Goal: Information Seeking & Learning: Learn about a topic

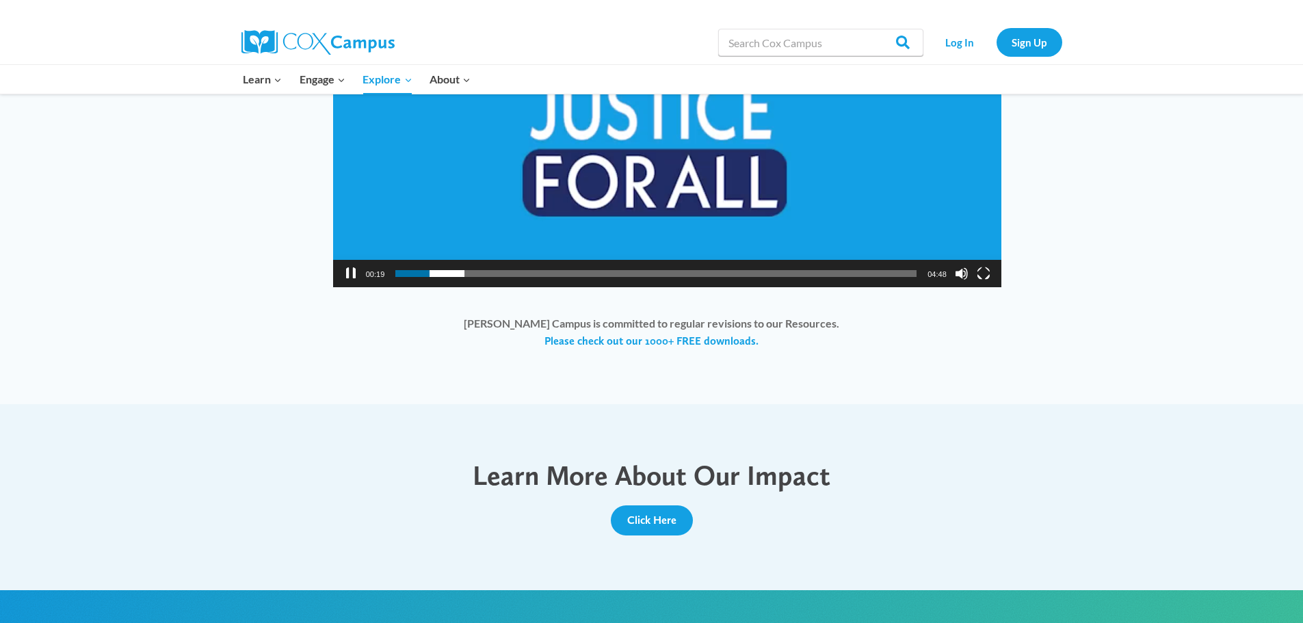
scroll to position [1092, 0]
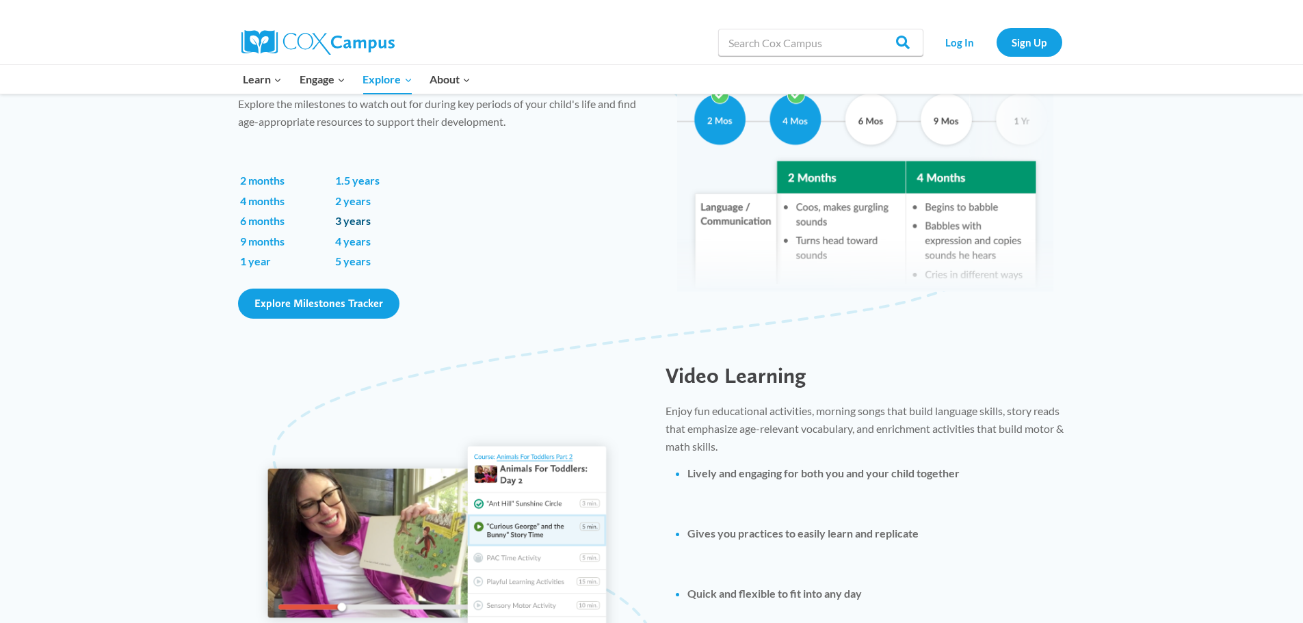
scroll to position [821, 0]
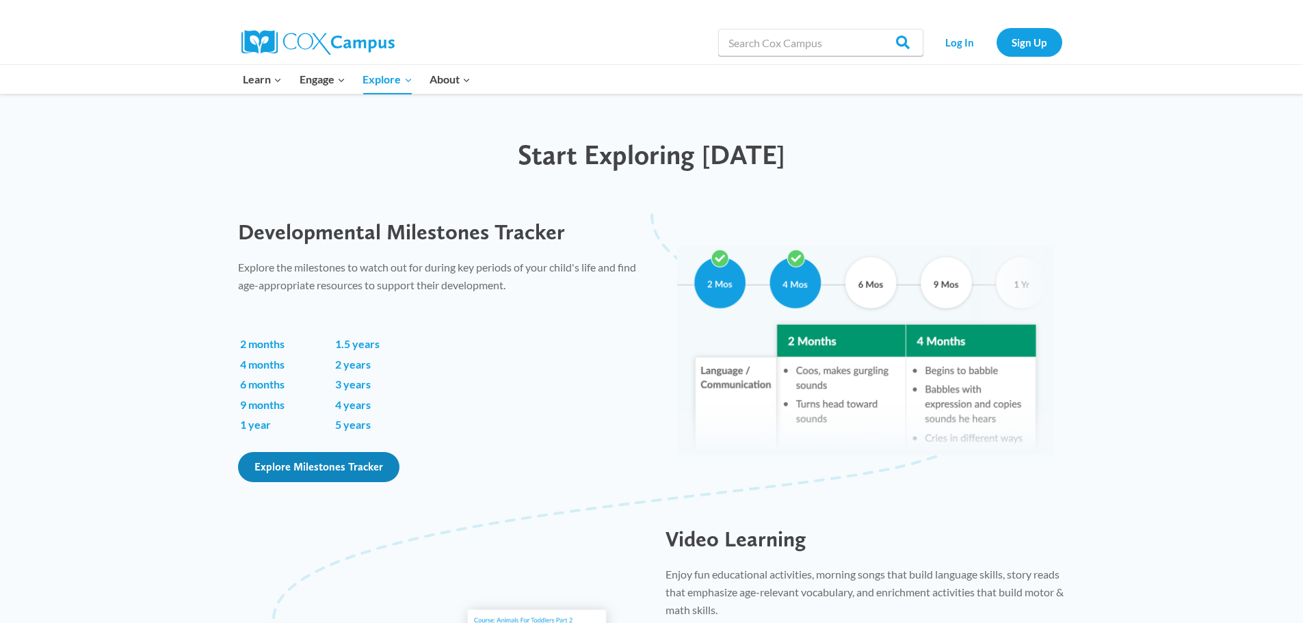
click at [310, 462] on span "Explore Milestones Tracker" at bounding box center [318, 466] width 129 height 13
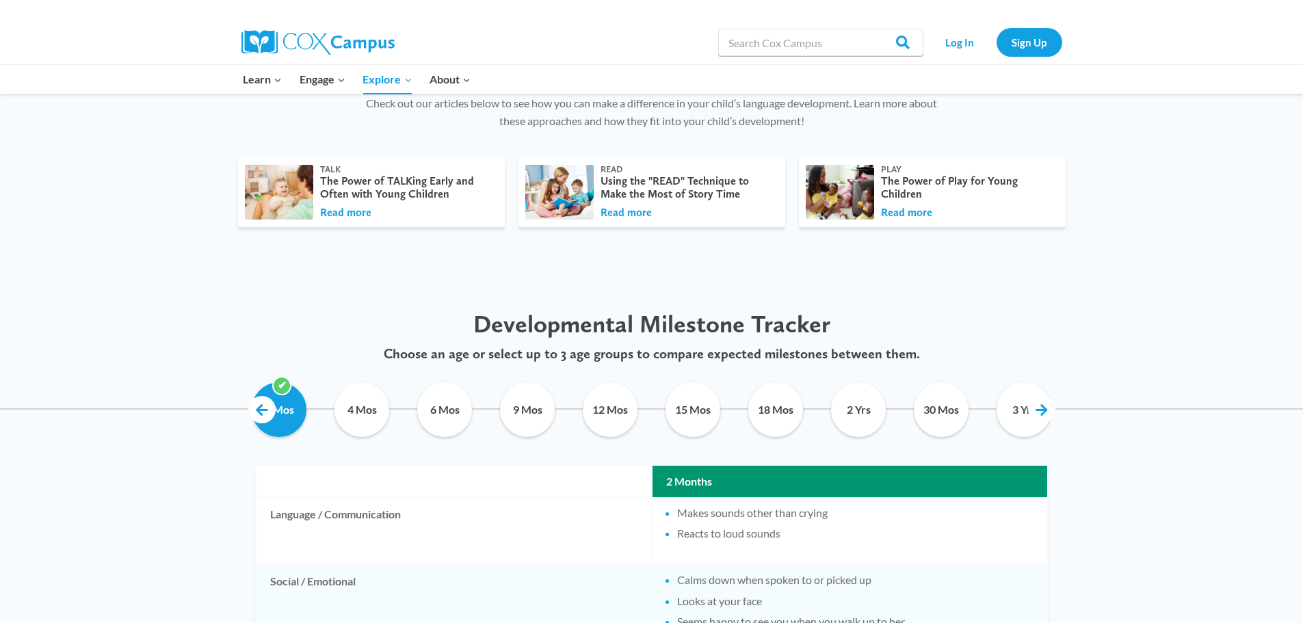
scroll to position [615, 0]
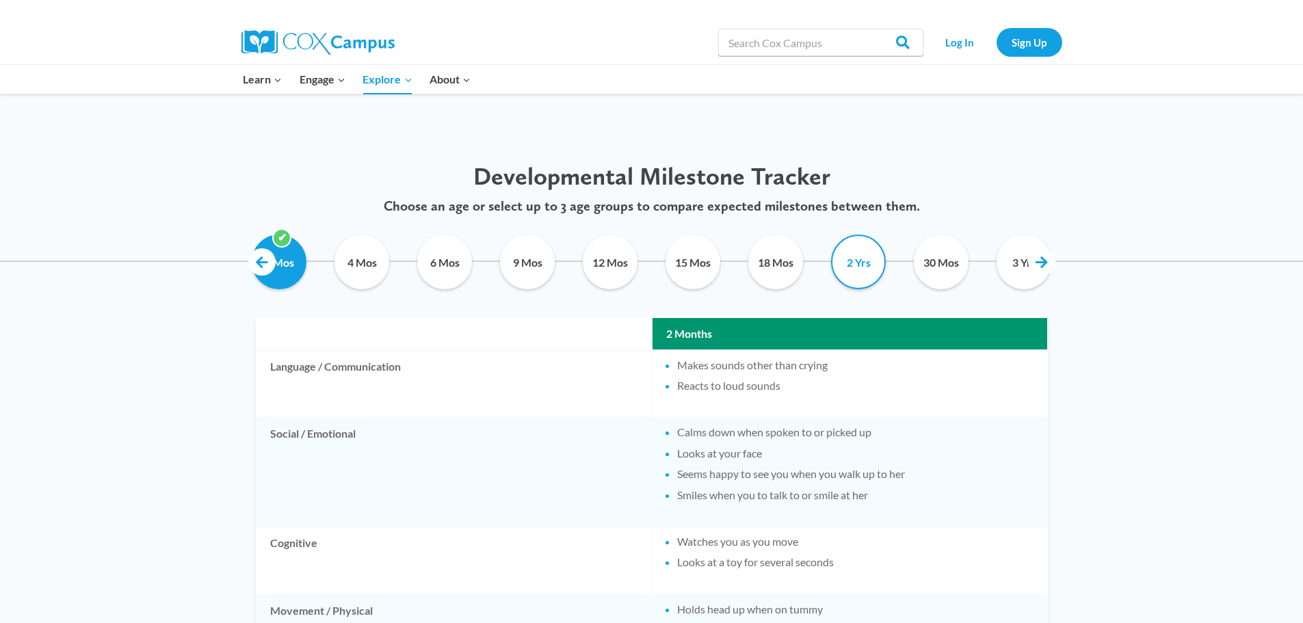
click at [871, 271] on input "2 Yrs" at bounding box center [858, 262] width 62 height 55
checkbox input "true"
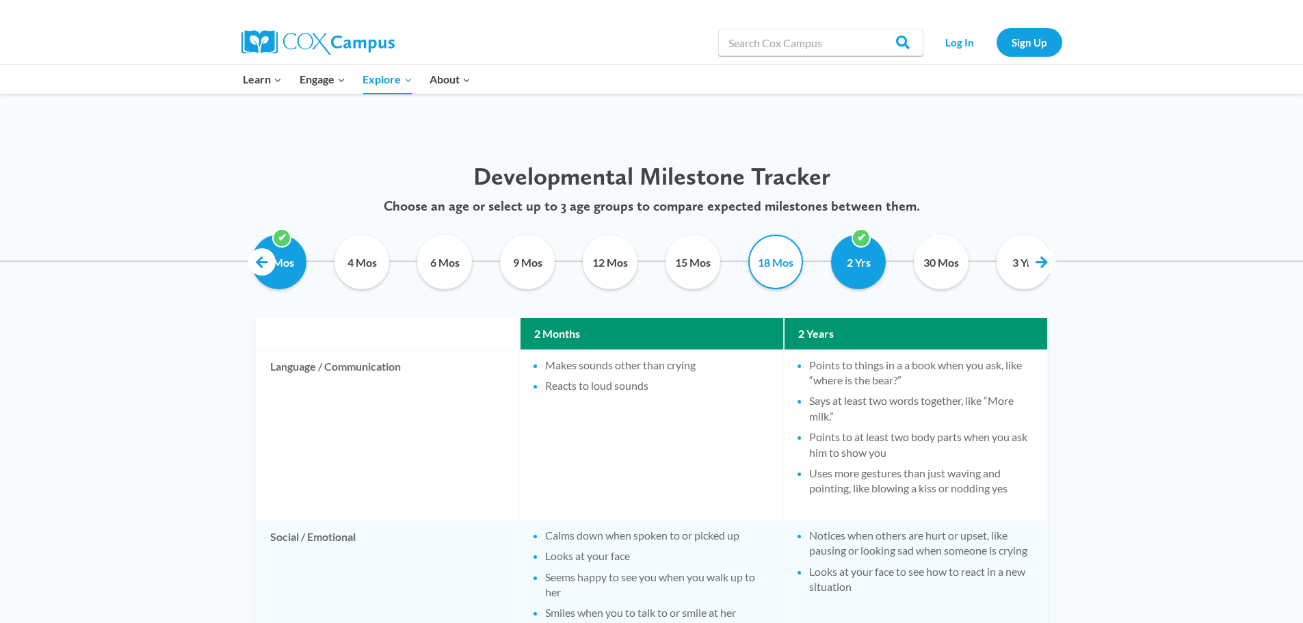
click at [782, 271] on input "18 Mos" at bounding box center [776, 262] width 62 height 55
checkbox input "true"
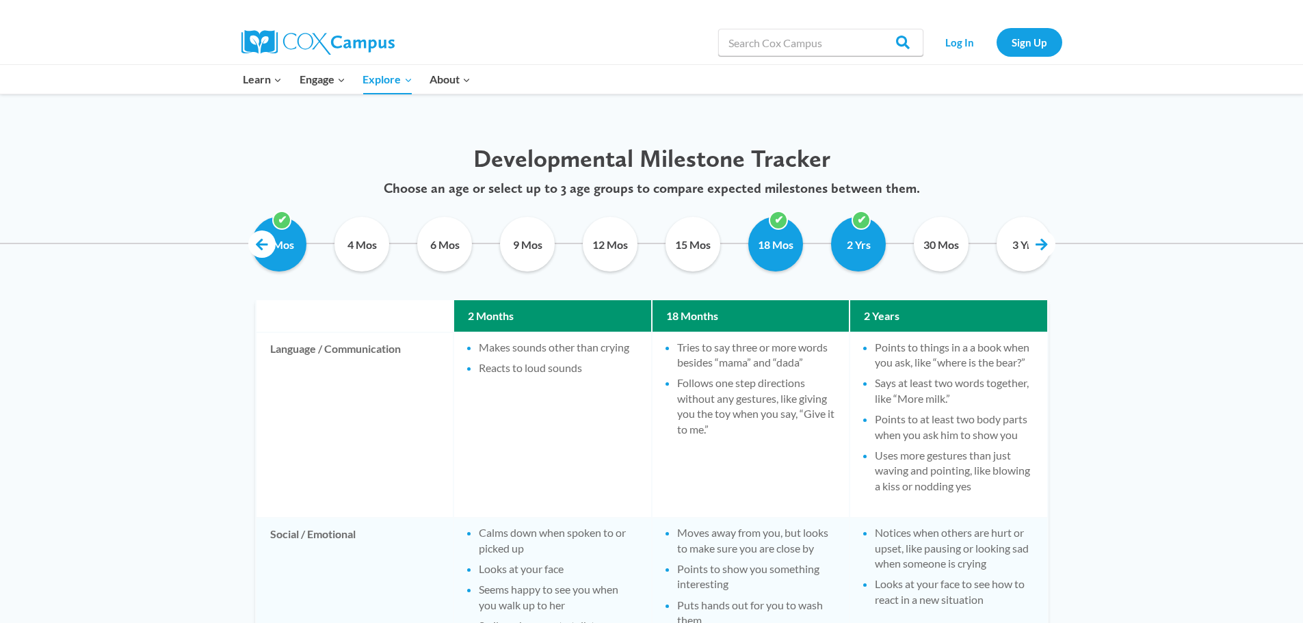
scroll to position [672, 0]
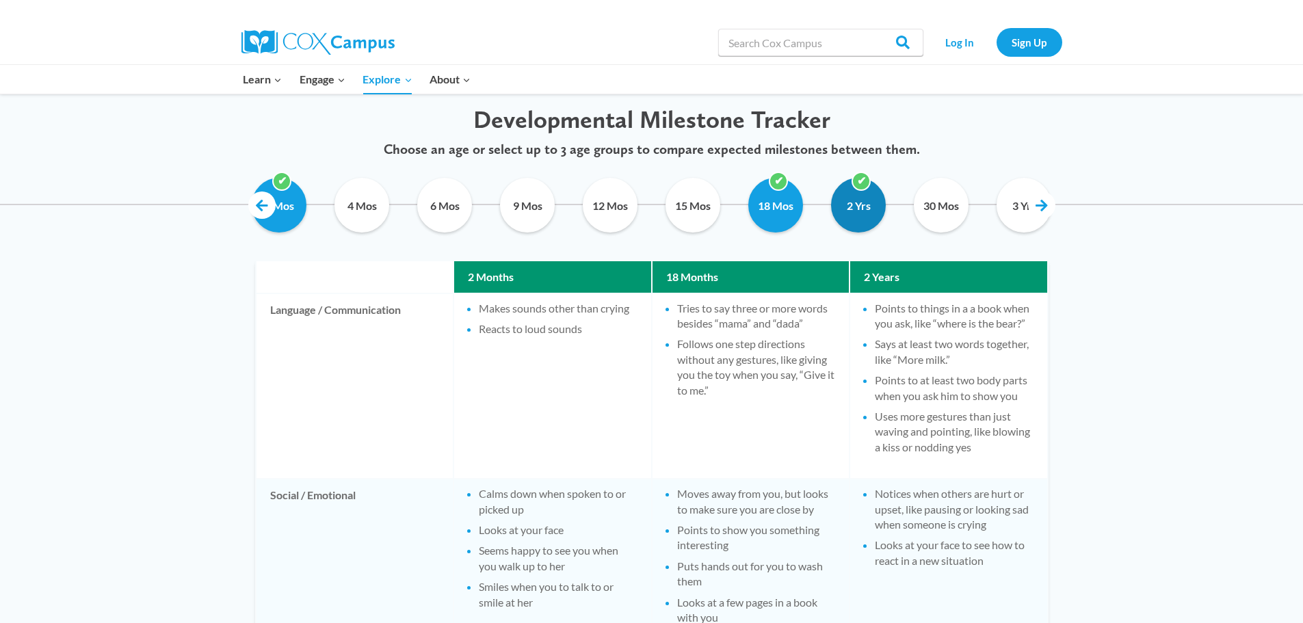
click at [877, 210] on input "2 Yrs" at bounding box center [858, 205] width 62 height 55
checkbox input "false"
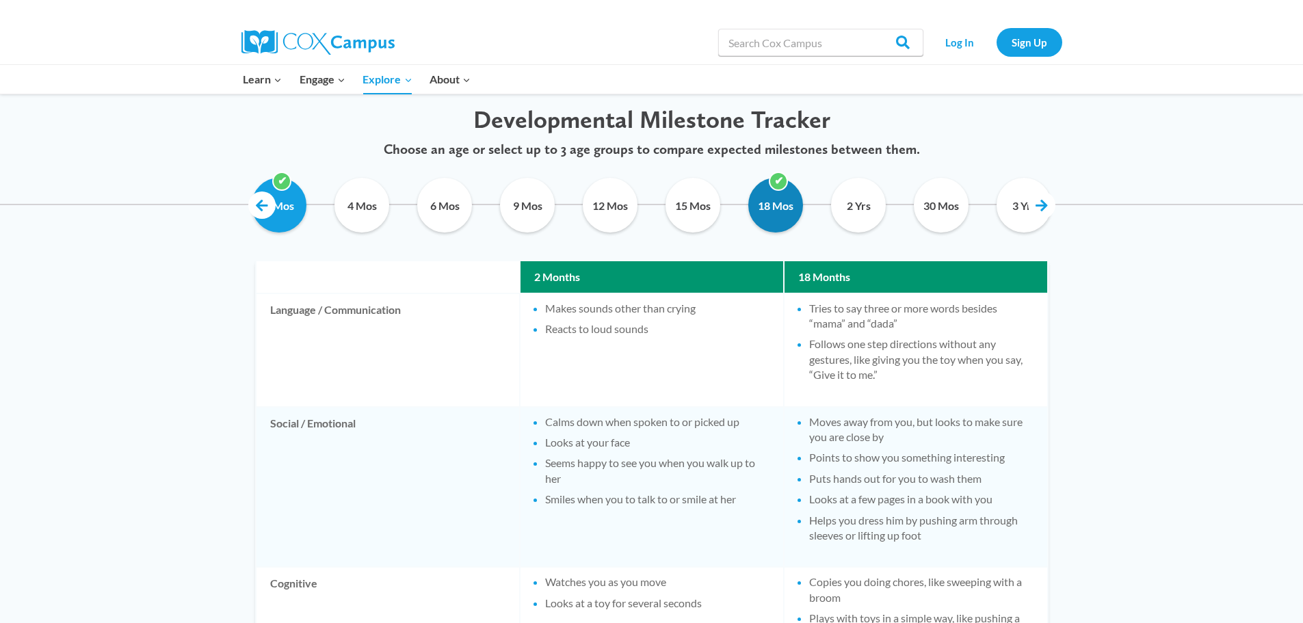
click at [792, 206] on input "18 Mos" at bounding box center [776, 205] width 62 height 55
checkbox input "false"
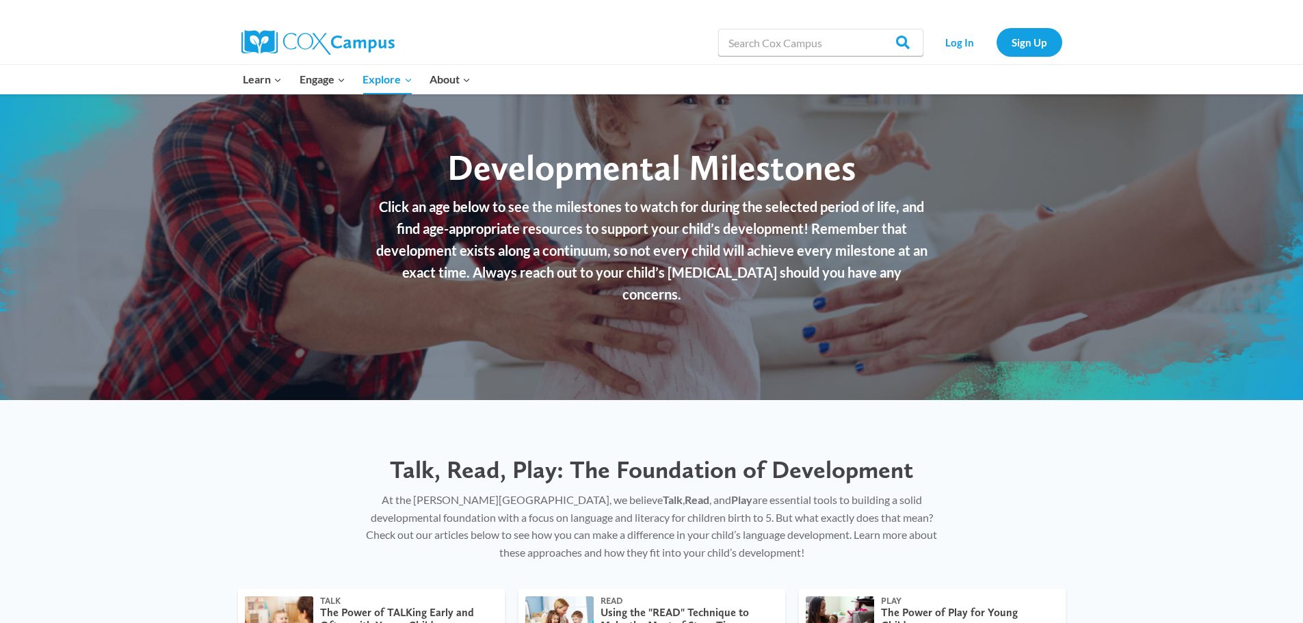
scroll to position [0, 0]
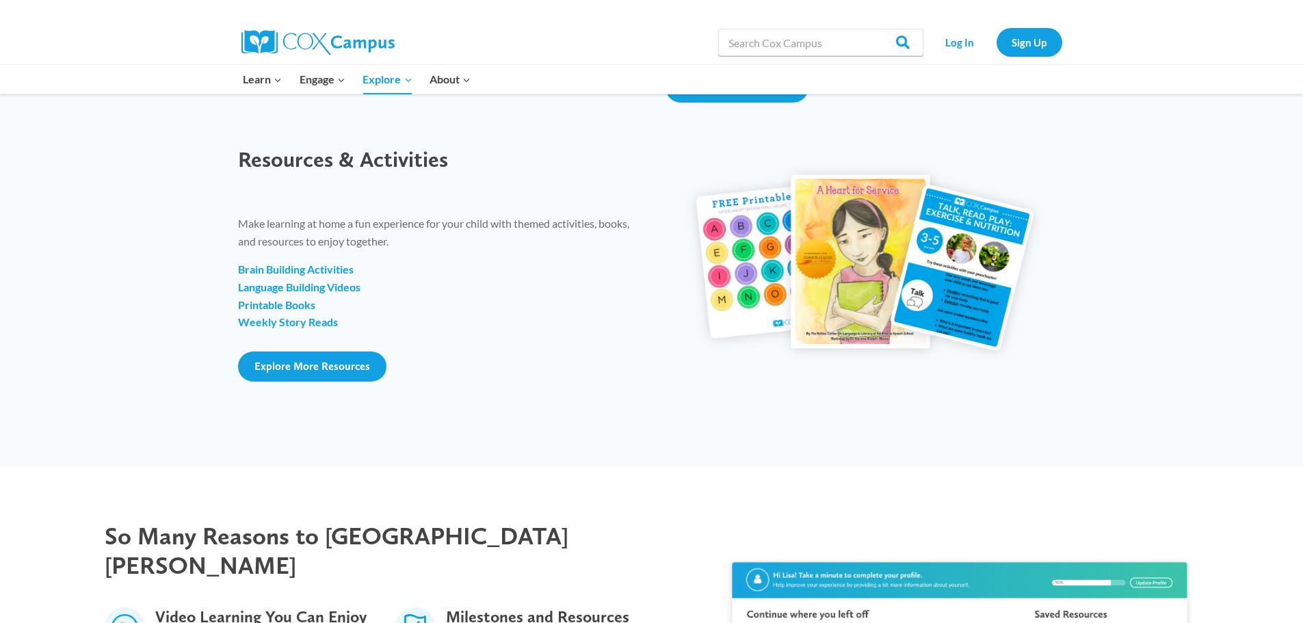
scroll to position [1638, 0]
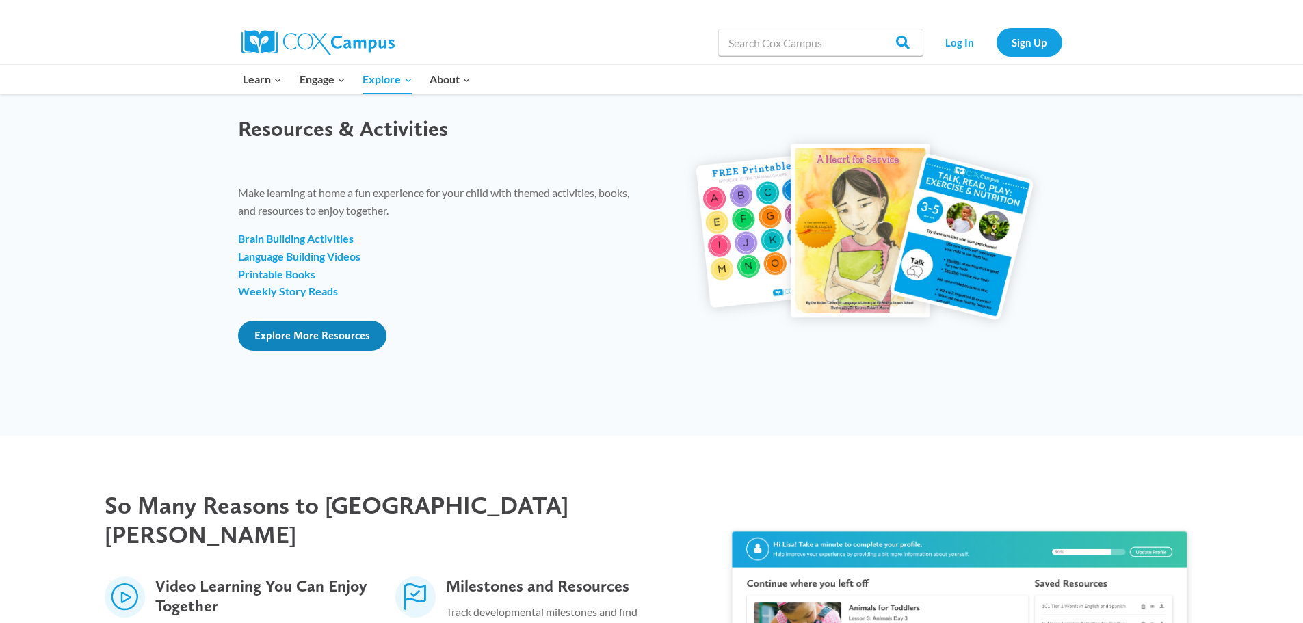
click at [282, 336] on span "Explore More Resources" at bounding box center [312, 335] width 116 height 13
click at [315, 342] on link "Explore More Resources" at bounding box center [312, 336] width 148 height 30
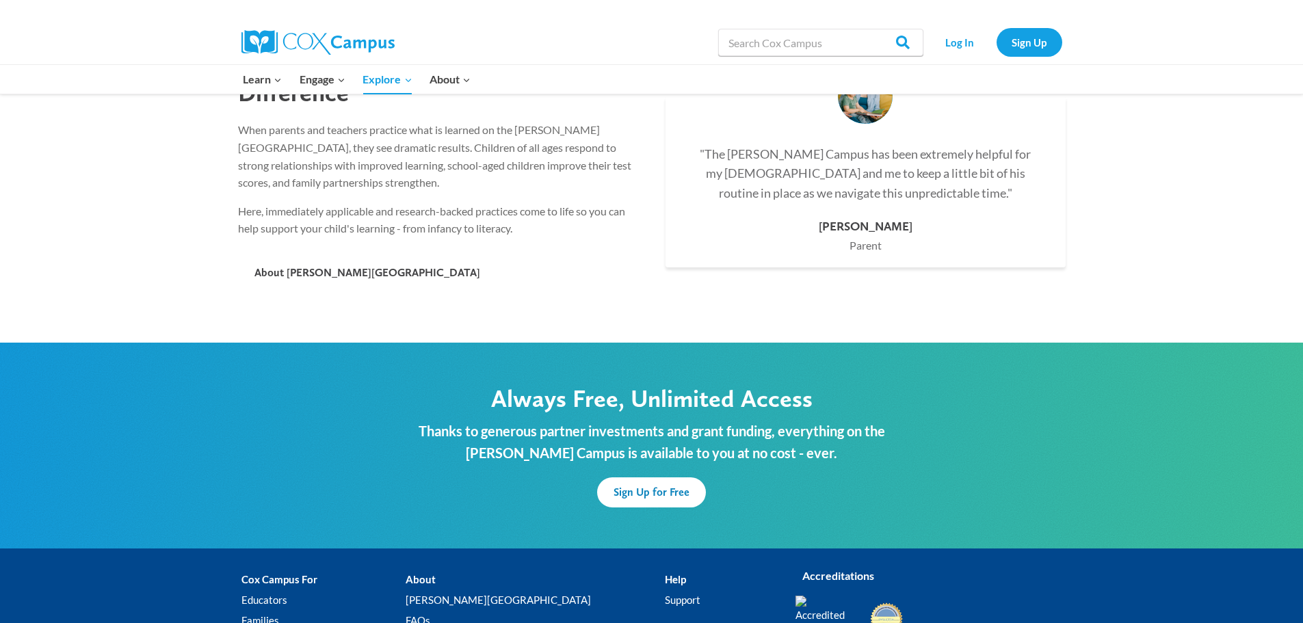
scroll to position [3005, 0]
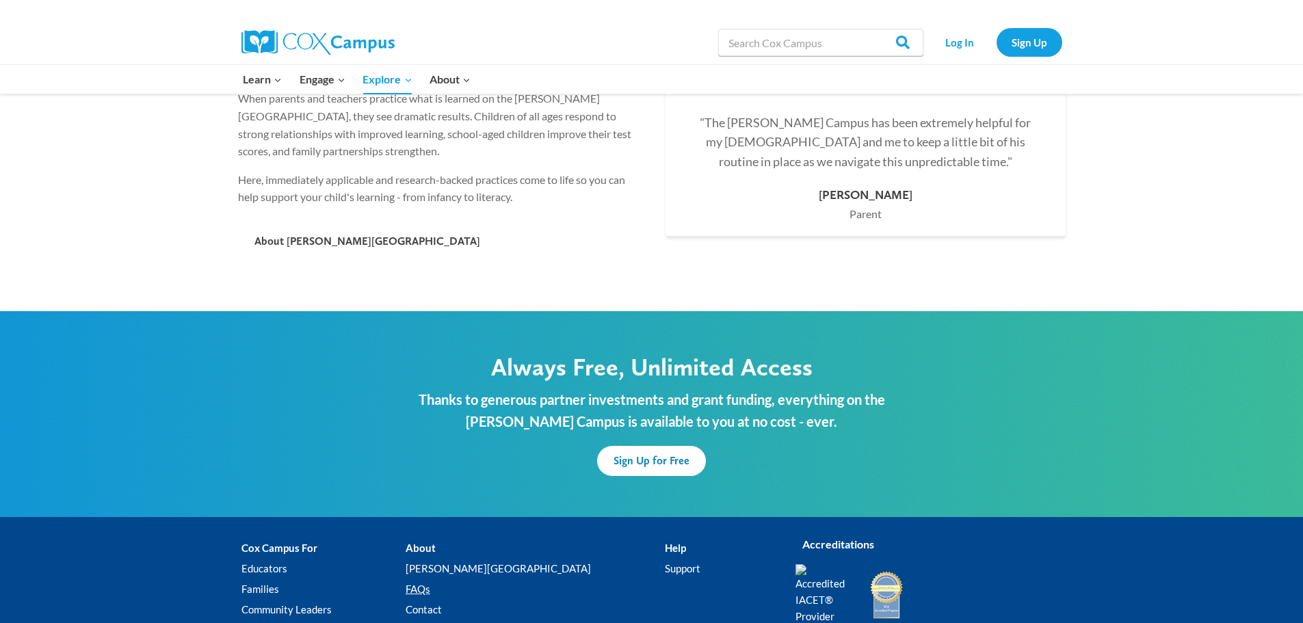
click at [462, 579] on link "FAQs" at bounding box center [535, 589] width 259 height 21
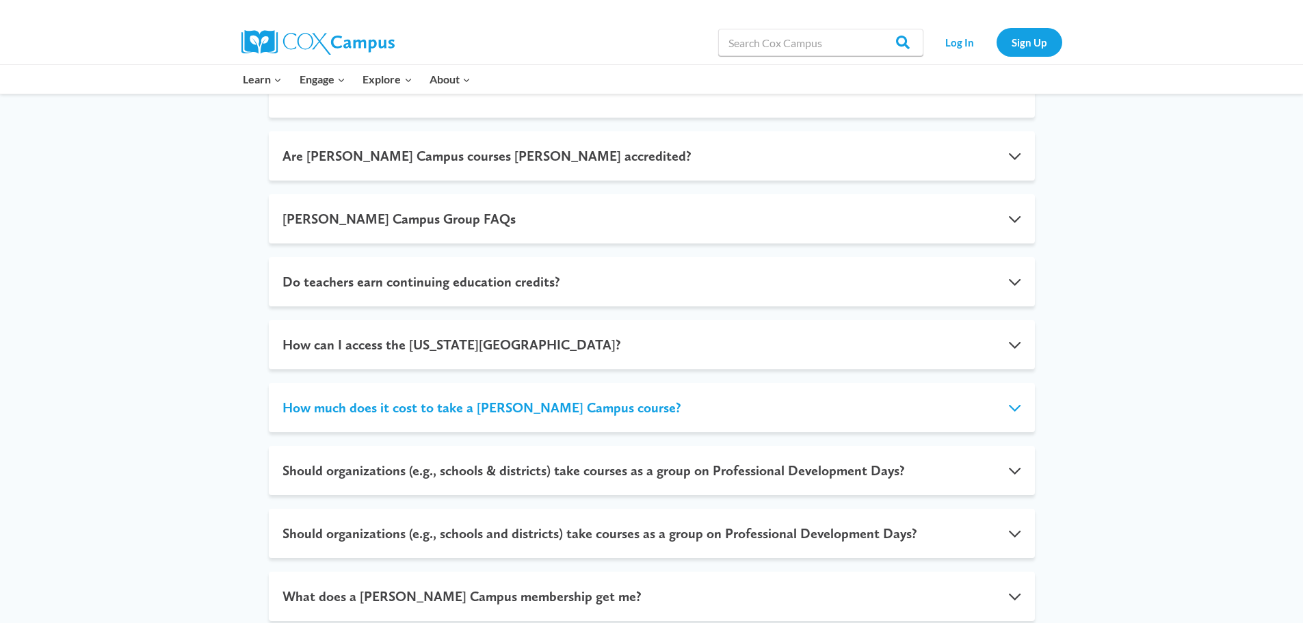
scroll to position [547, 0]
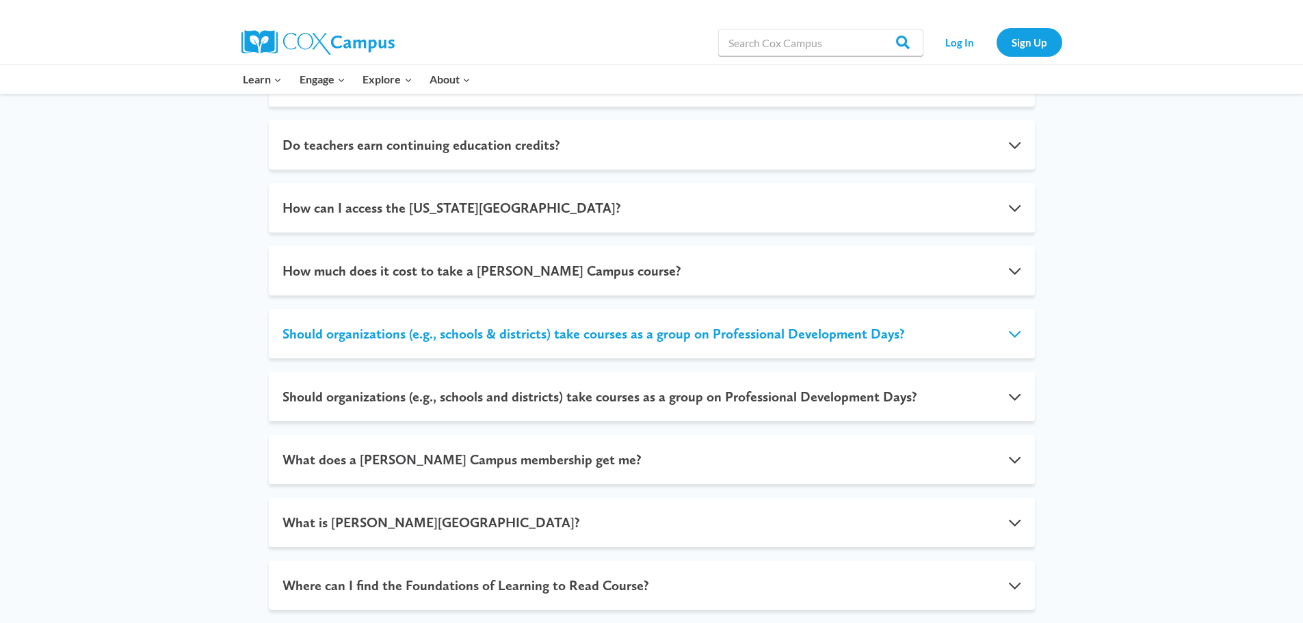
click at [743, 329] on button "Should organizations (e.g., schools & districts) take courses as a group on Pro…" at bounding box center [652, 333] width 766 height 49
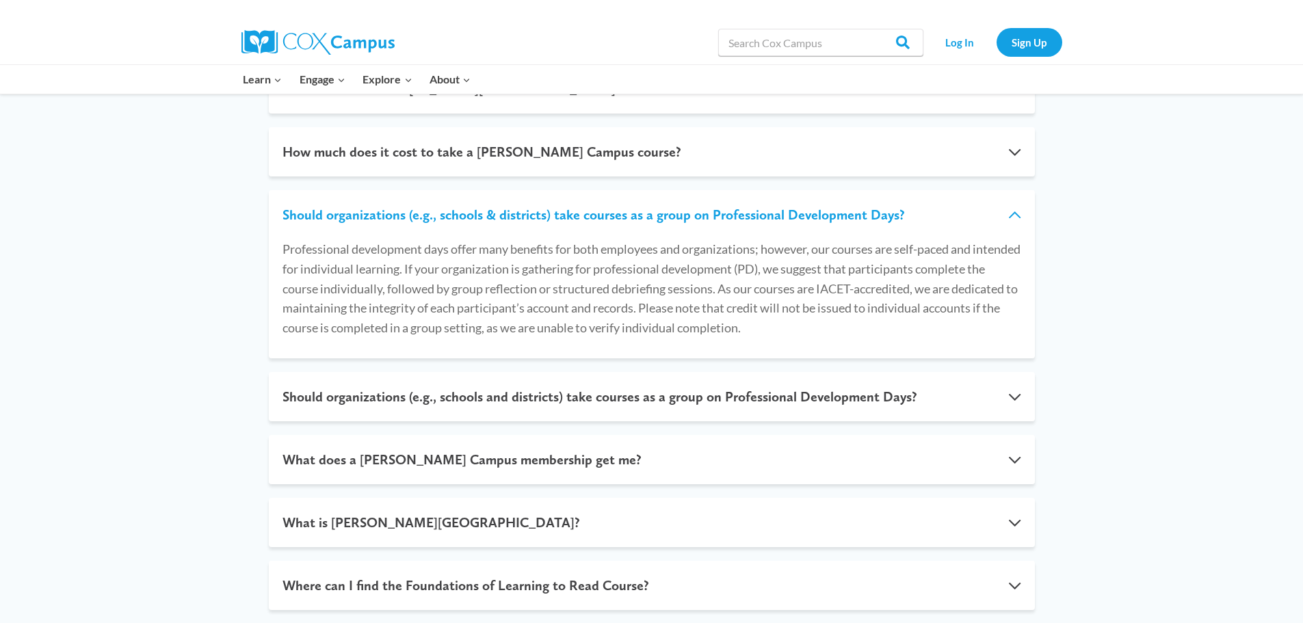
scroll to position [448, 0]
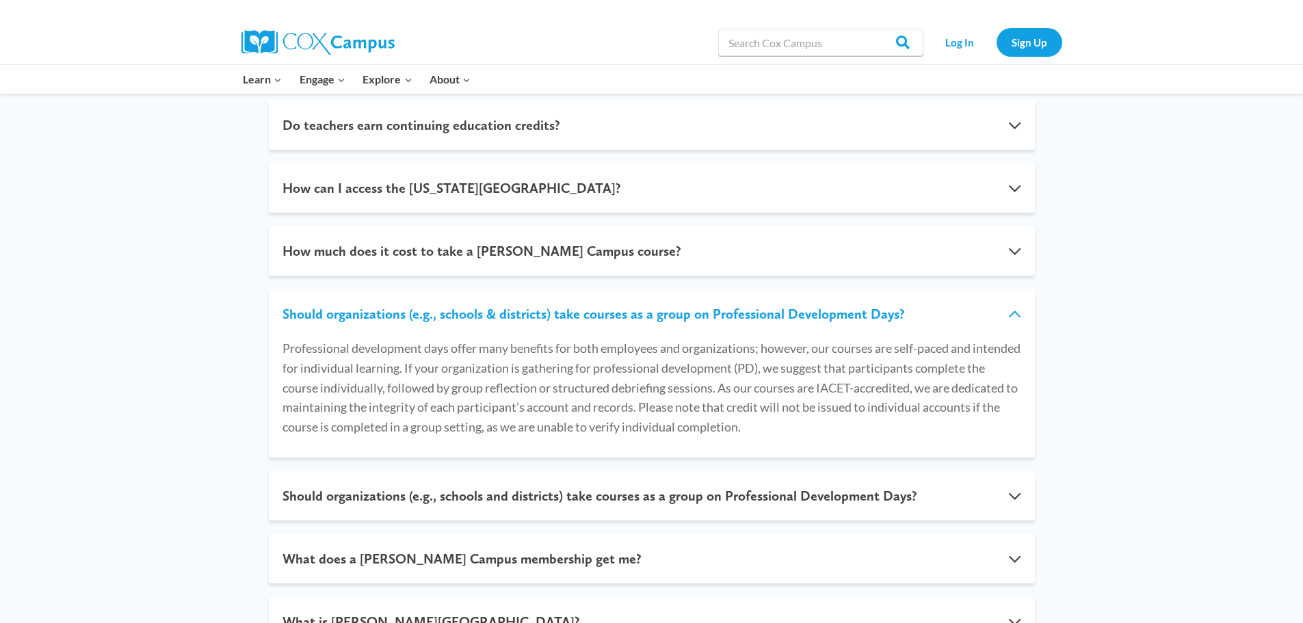
click at [745, 328] on button "Should organizations (e.g., schools & districts) take courses as a group on Pro…" at bounding box center [652, 313] width 766 height 49
click at [721, 322] on button "Should organizations (e.g., schools & districts) take courses as a group on Pro…" at bounding box center [652, 313] width 766 height 49
drag, startPoint x: 1005, startPoint y: 313, endPoint x: 1018, endPoint y: 310, distance: 12.5
click at [1005, 312] on button "Should organizations (e.g., schools & districts) take courses as a group on Pro…" at bounding box center [652, 313] width 766 height 49
click at [1022, 312] on button "Should organizations (e.g., schools & districts) take courses as a group on Pro…" at bounding box center [652, 313] width 766 height 49
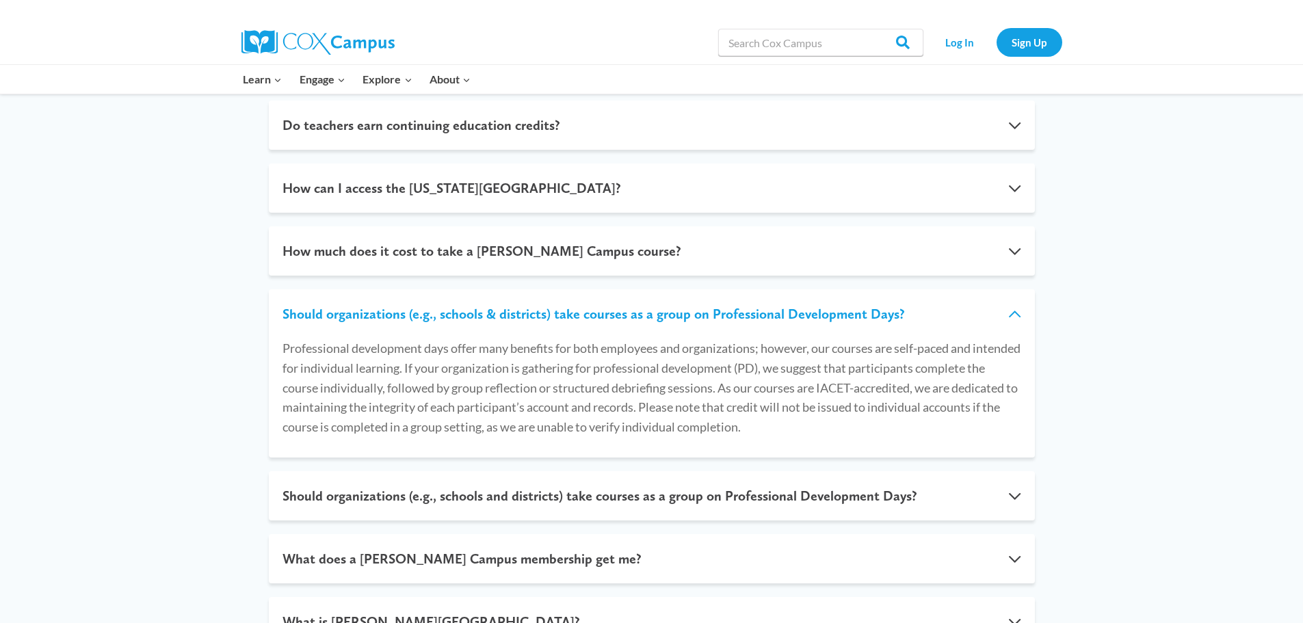
click at [1022, 312] on button "Should organizations (e.g., schools & districts) take courses as a group on Pro…" at bounding box center [652, 313] width 766 height 49
click at [1018, 313] on button "Should organizations (e.g., schools & districts) take courses as a group on Pro…" at bounding box center [652, 313] width 766 height 49
